Goal: Transaction & Acquisition: Purchase product/service

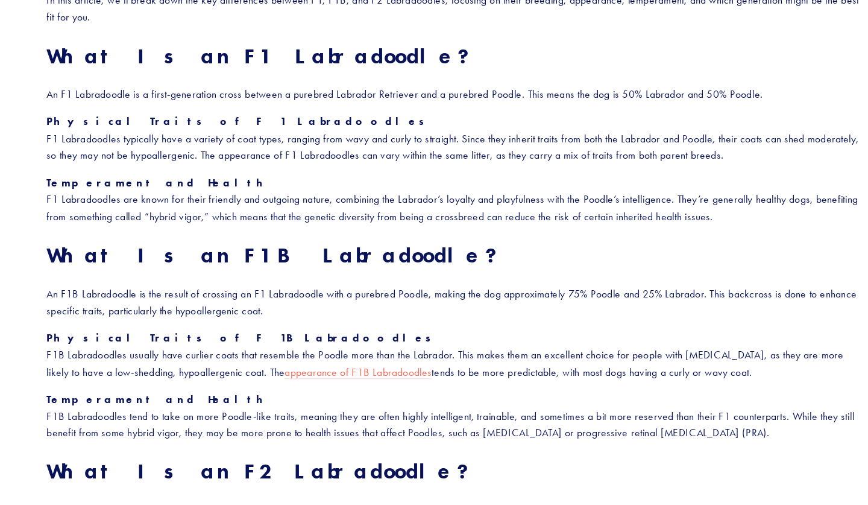
scroll to position [607, 0]
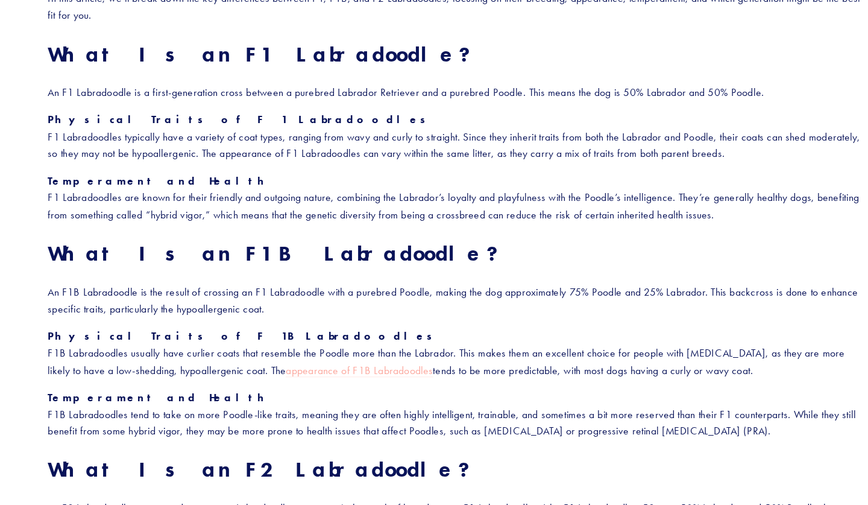
click at [323, 376] on link "appearance of F1B Labradoodles" at bounding box center [345, 382] width 134 height 13
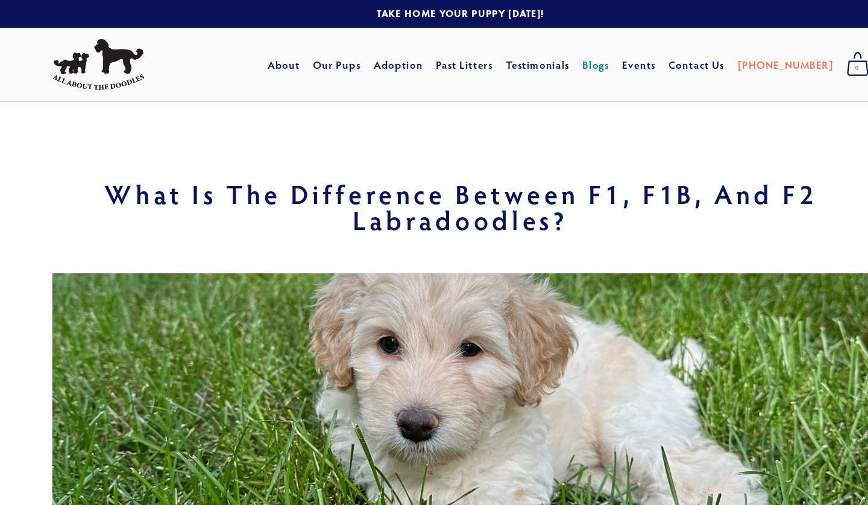
scroll to position [0, 0]
click at [343, 64] on link "Our Pups" at bounding box center [321, 59] width 44 height 22
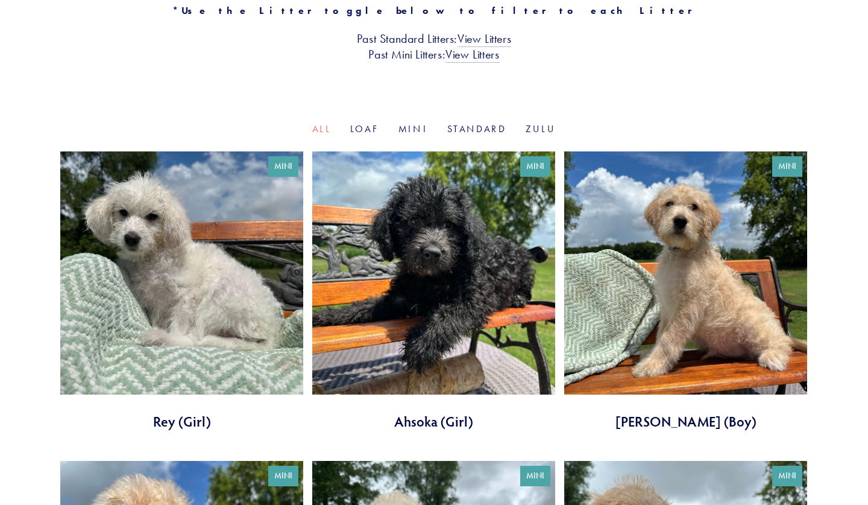
scroll to position [322, 0]
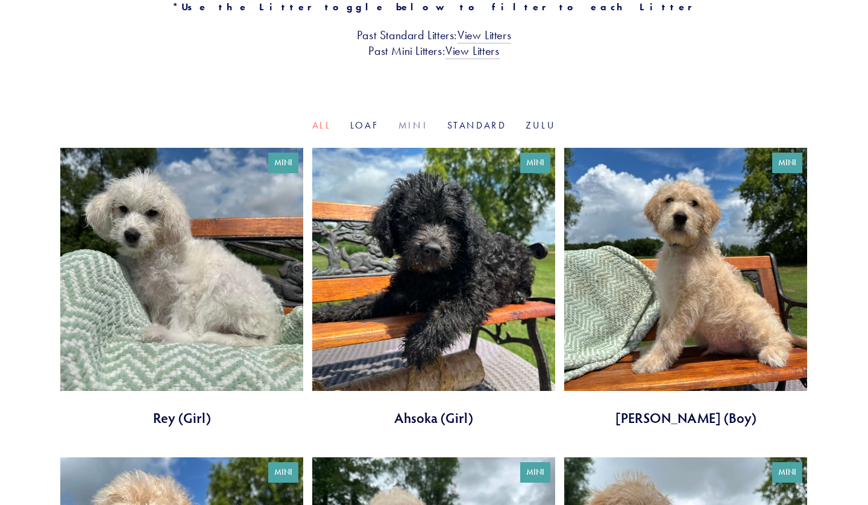
click at [411, 119] on link "Mini" at bounding box center [414, 124] width 30 height 11
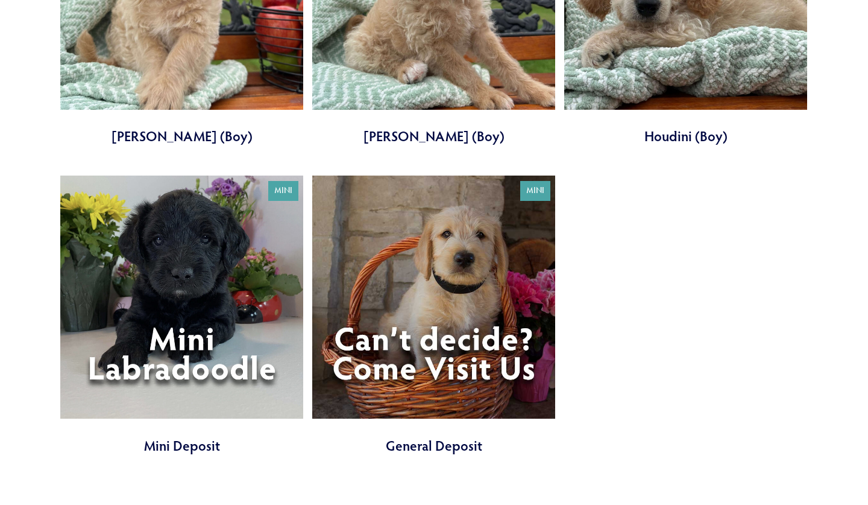
scroll to position [1222, 0]
click at [179, 343] on link at bounding box center [181, 314] width 243 height 279
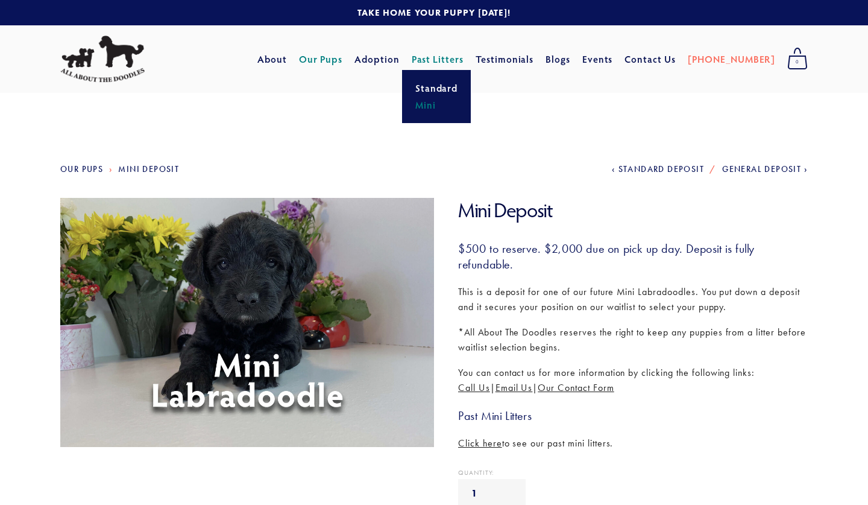
click at [455, 102] on link "Mini" at bounding box center [437, 104] width 50 height 17
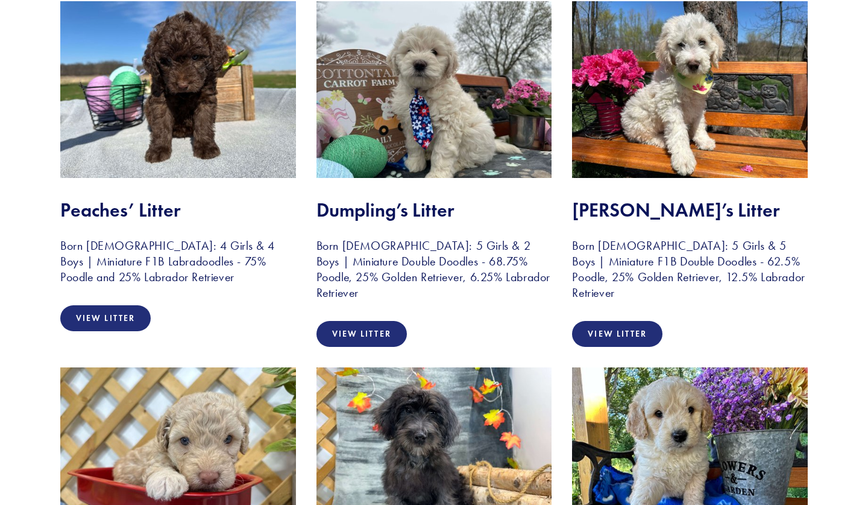
scroll to position [275, 0]
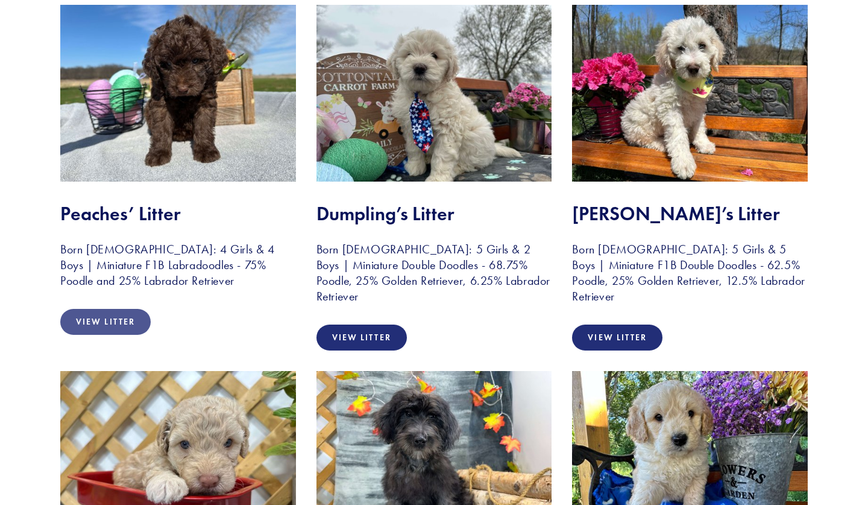
click at [118, 330] on link "View Litter" at bounding box center [105, 322] width 90 height 26
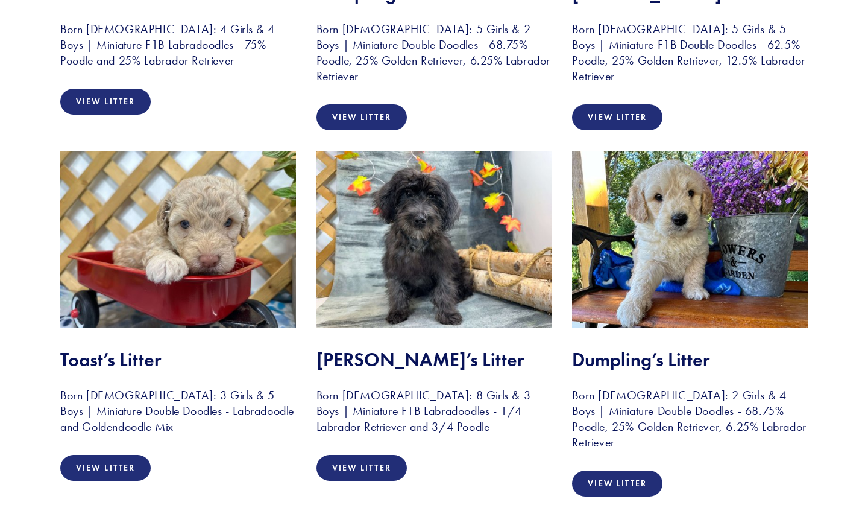
scroll to position [496, 0]
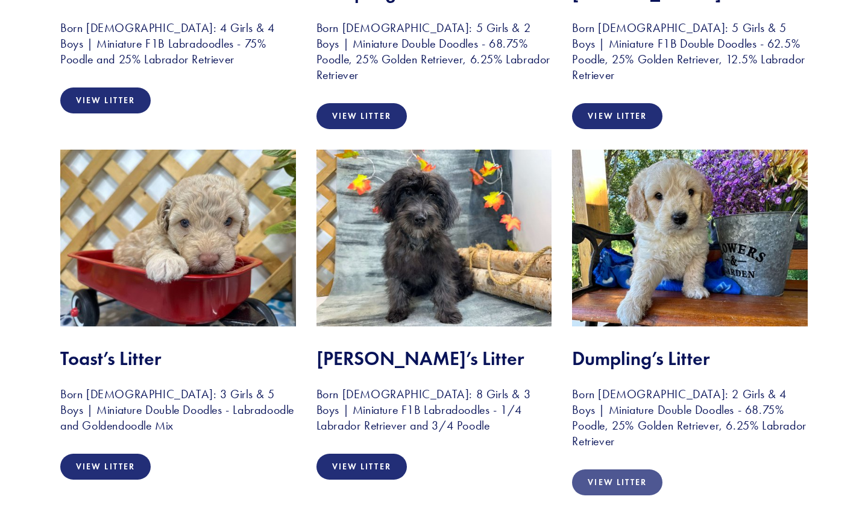
click at [628, 478] on link "View Litter" at bounding box center [617, 482] width 90 height 26
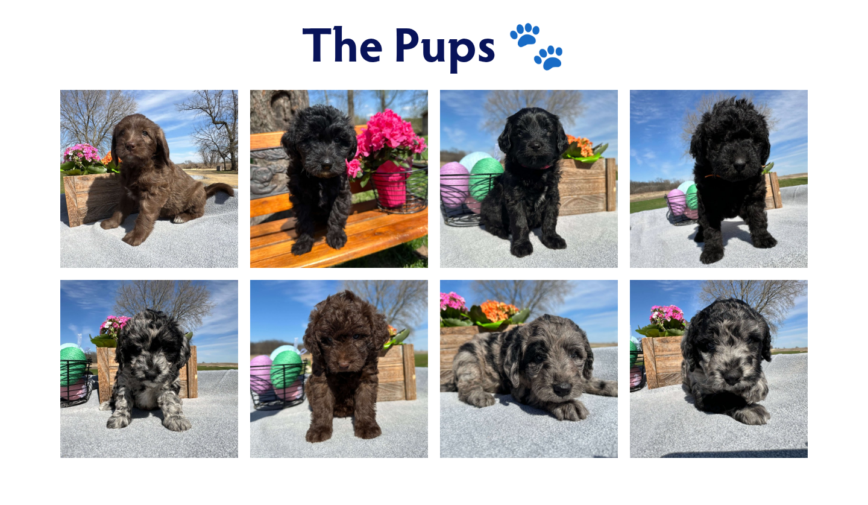
scroll to position [772, 0]
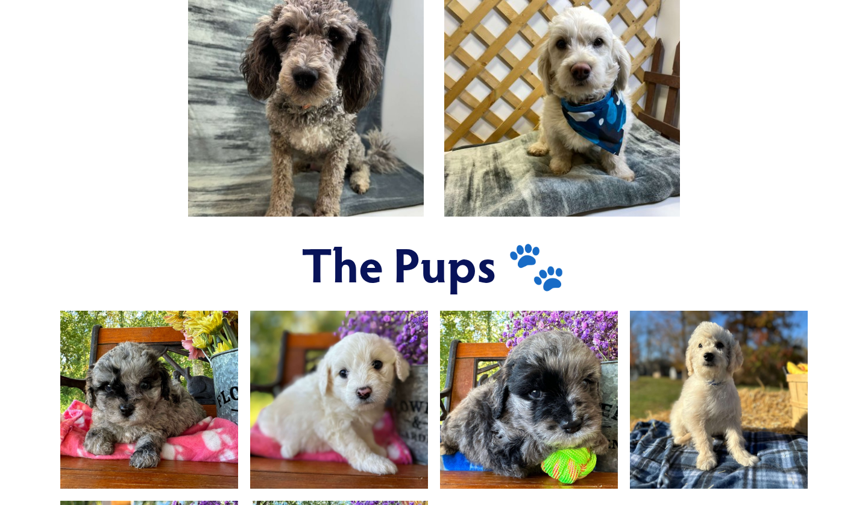
scroll to position [548, 0]
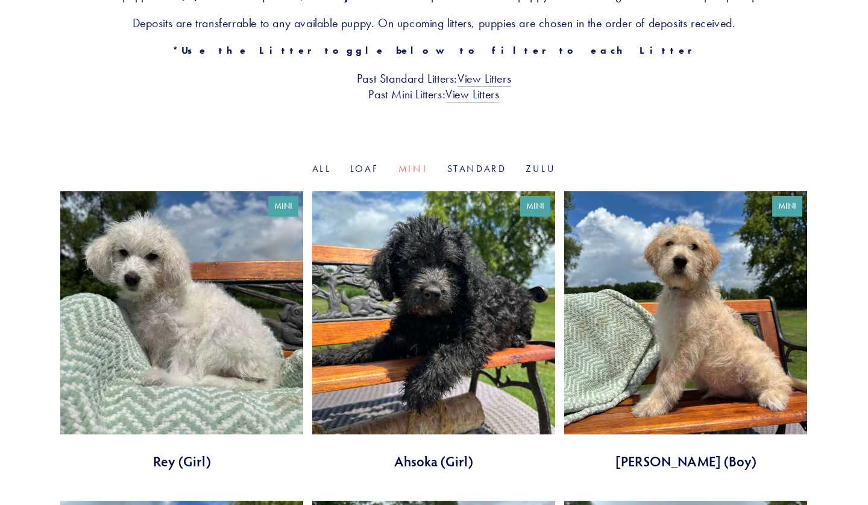
scroll to position [282, 0]
